Goal: Understand process/instructions

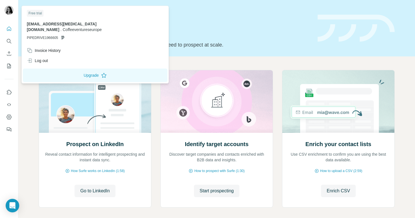
click at [5, 14] on div at bounding box center [9, 11] width 9 height 10
click at [9, 12] on img at bounding box center [9, 10] width 9 height 9
click at [9, 8] on img at bounding box center [9, 10] width 9 height 9
click at [10, 29] on icon "Quick start" at bounding box center [9, 29] width 6 height 6
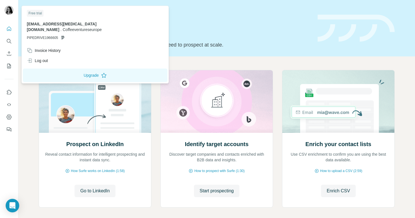
click at [12, 11] on img at bounding box center [9, 10] width 9 height 9
